Goal: Information Seeking & Learning: Check status

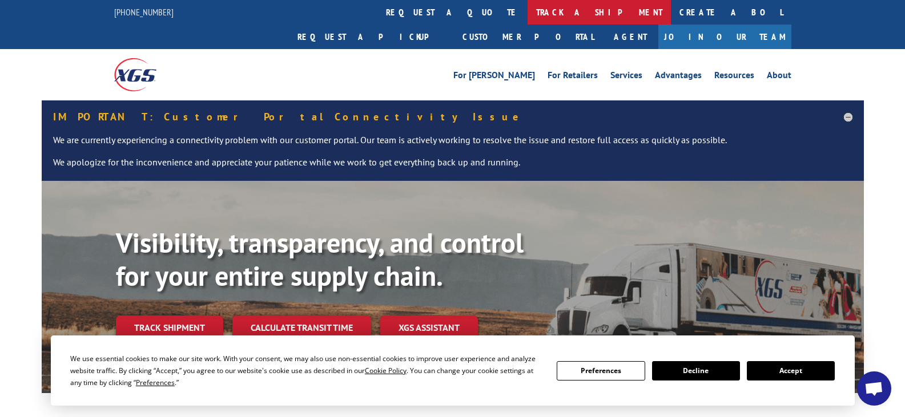
click at [528, 14] on link "track a shipment" at bounding box center [599, 12] width 143 height 25
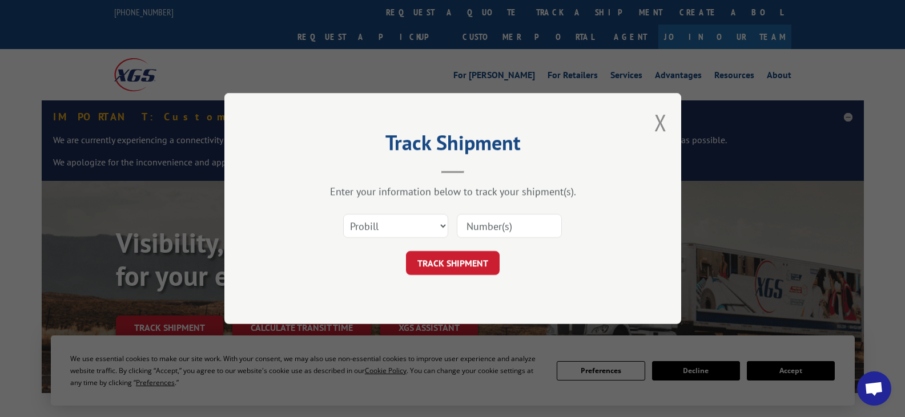
click at [478, 223] on input at bounding box center [509, 226] width 105 height 24
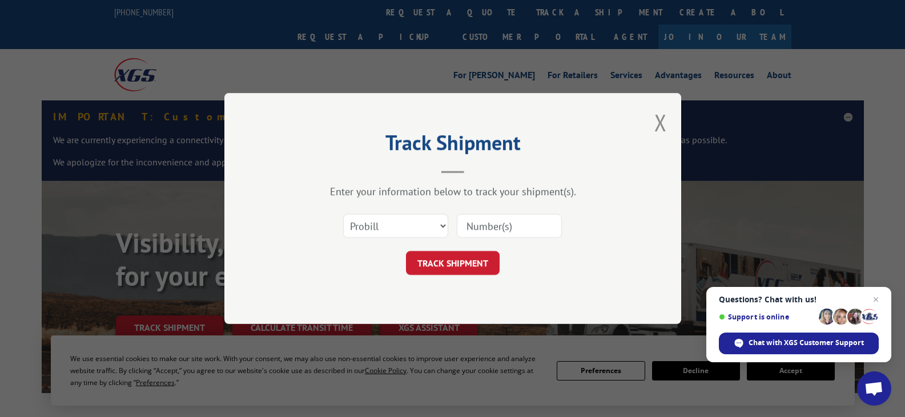
paste input "CP-028997.A"
drag, startPoint x: 488, startPoint y: 226, endPoint x: 441, endPoint y: 227, distance: 46.8
click at [443, 227] on div "Select category... Probill BOL PO CP-028997.A" at bounding box center [453, 226] width 343 height 38
type input "CP-028997.A"
click at [464, 265] on button "TRACK SHIPMENT" at bounding box center [453, 263] width 94 height 24
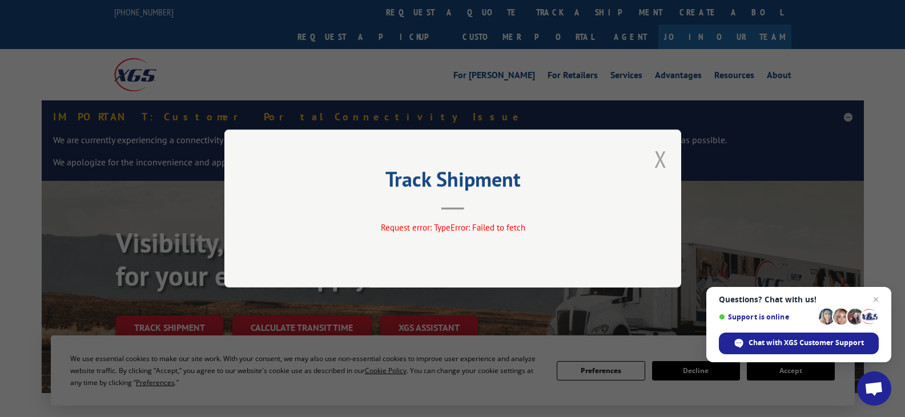
click at [657, 159] on button "Close modal" at bounding box center [660, 159] width 13 height 30
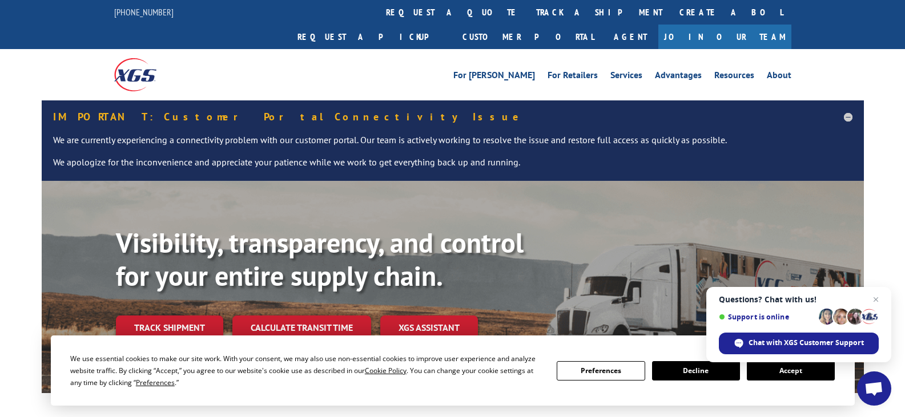
drag, startPoint x: 400, startPoint y: 9, endPoint x: 413, endPoint y: 59, distance: 52.5
click at [528, 9] on link "track a shipment" at bounding box center [599, 12] width 143 height 25
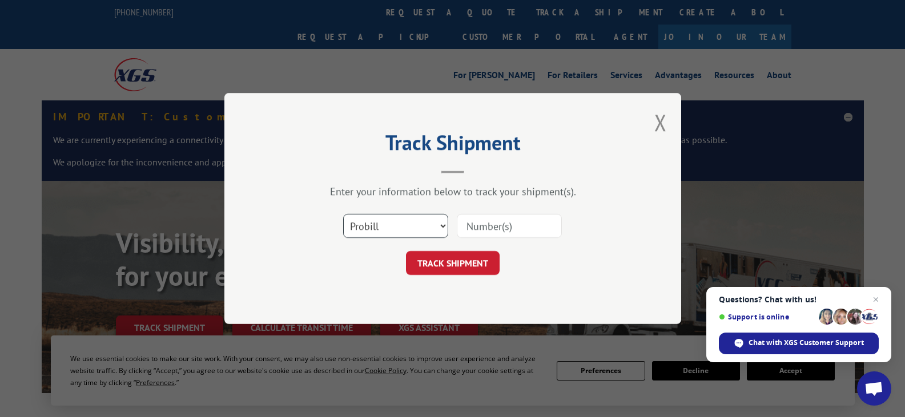
click at [387, 234] on select "Select category... Probill BOL PO" at bounding box center [395, 226] width 105 height 24
select select "bol"
click at [343, 214] on select "Select category... Probill BOL PO" at bounding box center [395, 226] width 105 height 24
click at [485, 228] on input at bounding box center [509, 226] width 105 height 24
paste input "CP-028997.A"
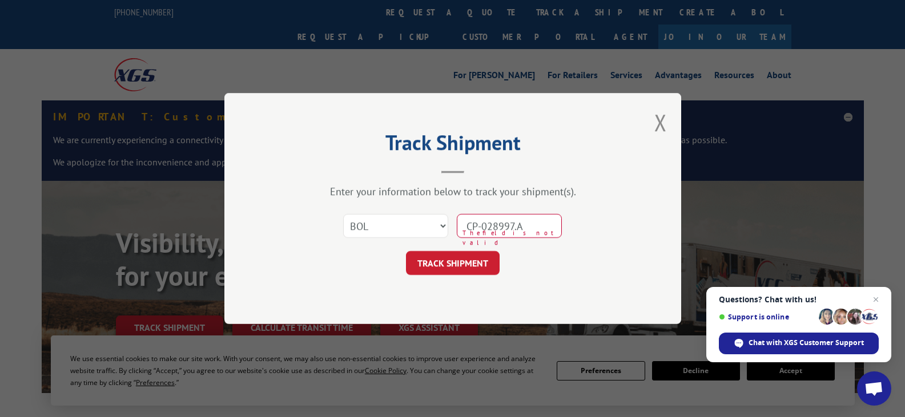
drag, startPoint x: 487, startPoint y: 228, endPoint x: 429, endPoint y: 231, distance: 57.8
click at [431, 231] on div "Select category... Probill BOL PO CP-028997.A The field is not valid" at bounding box center [453, 226] width 343 height 38
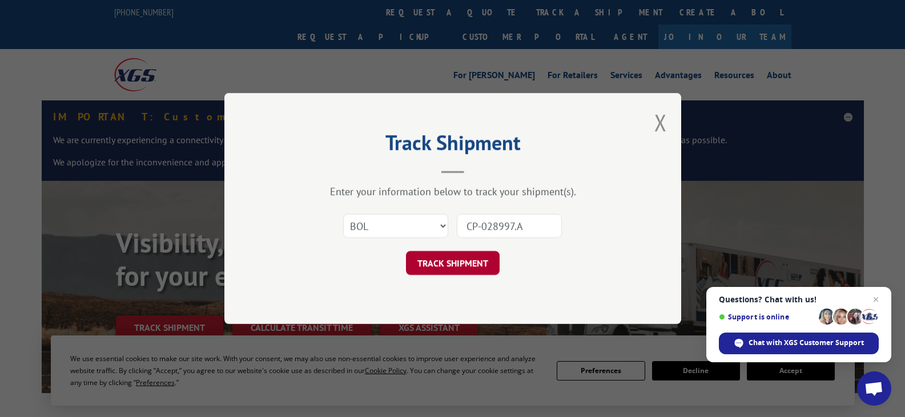
type input "CP-028997.A"
click at [461, 260] on button "TRACK SHIPMENT" at bounding box center [453, 263] width 94 height 24
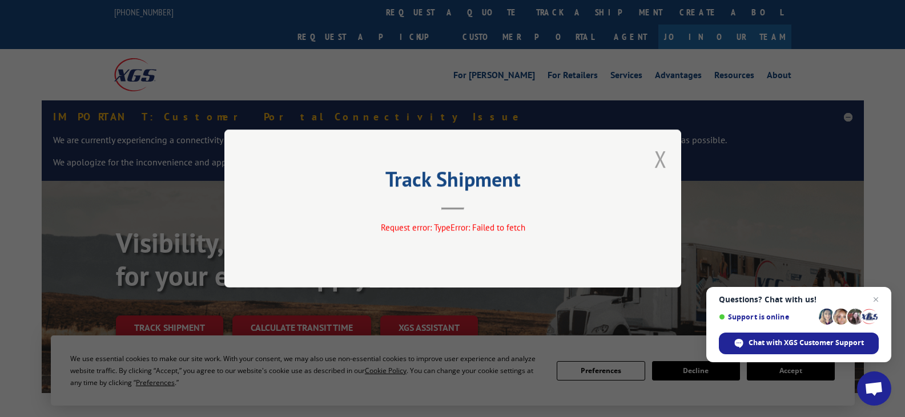
click at [661, 163] on button "Close modal" at bounding box center [660, 159] width 13 height 30
